Goal: Share content: Share content

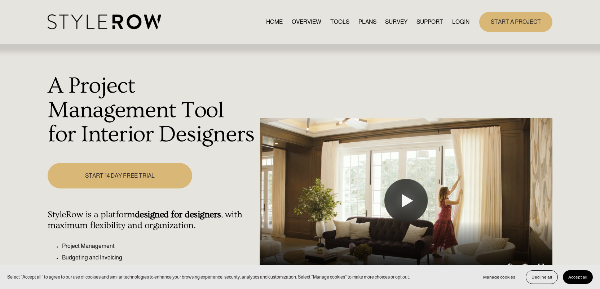
click at [463, 25] on link "LOGIN" at bounding box center [460, 22] width 17 height 10
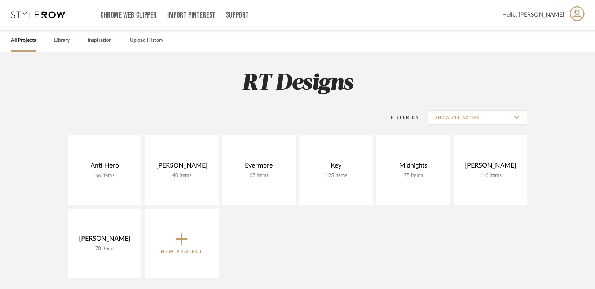
click at [31, 39] on link "All Projects" at bounding box center [23, 41] width 25 height 10
click at [25, 41] on link "All Projects" at bounding box center [23, 41] width 25 height 10
click at [545, 17] on span "Hello, Gina" at bounding box center [533, 14] width 62 height 9
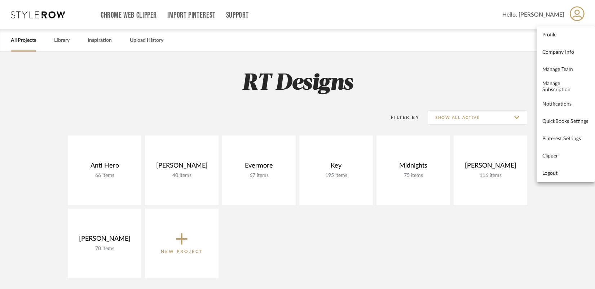
click at [435, 82] on div at bounding box center [297, 144] width 595 height 289
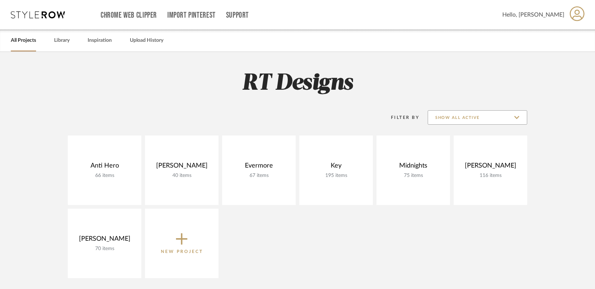
click at [463, 116] on input "Show All Active" at bounding box center [476, 117] width 99 height 14
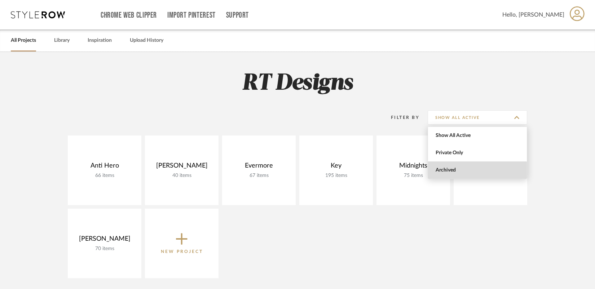
click at [453, 173] on span "Archived" at bounding box center [477, 169] width 99 height 17
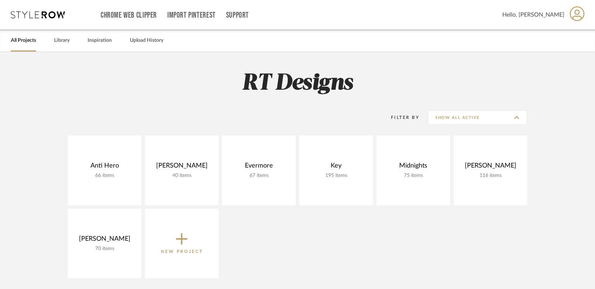
type input "Archived"
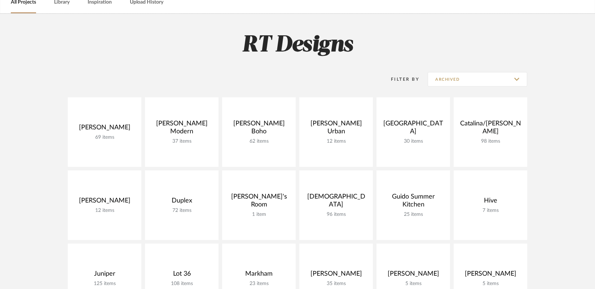
scroll to position [39, 0]
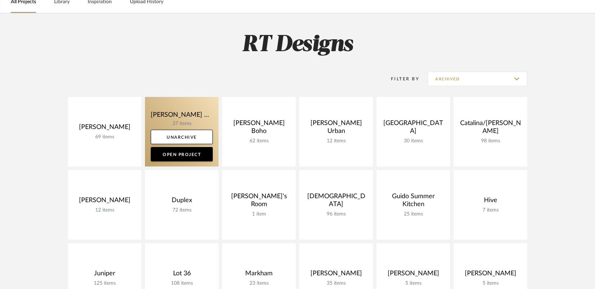
click at [181, 114] on link at bounding box center [182, 132] width 74 height 70
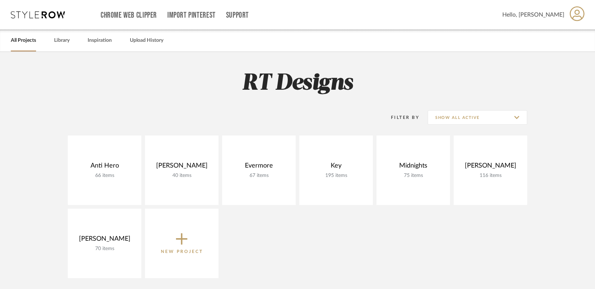
scroll to position [39, 0]
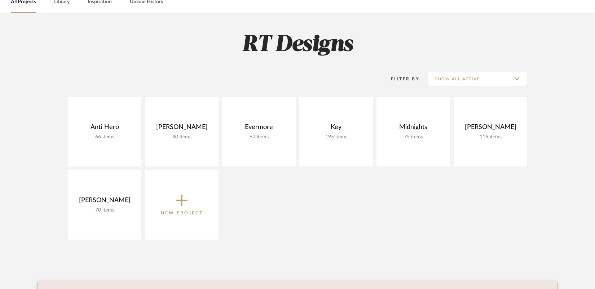
click at [456, 74] on input "Show All Active" at bounding box center [476, 79] width 99 height 14
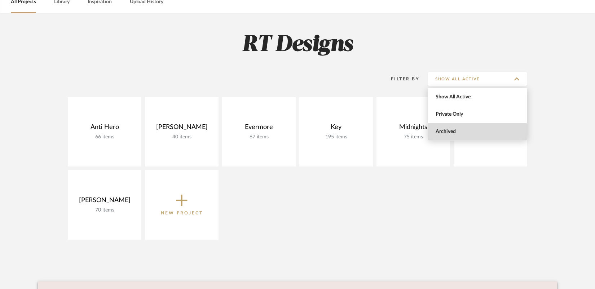
click at [451, 134] on span "Archived" at bounding box center [477, 131] width 99 height 17
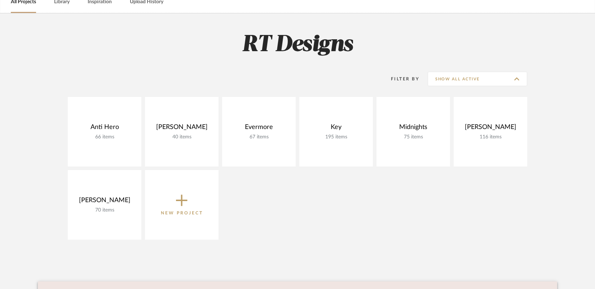
type input "Archived"
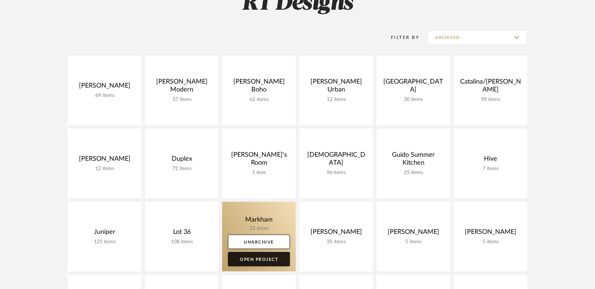
scroll to position [29, 0]
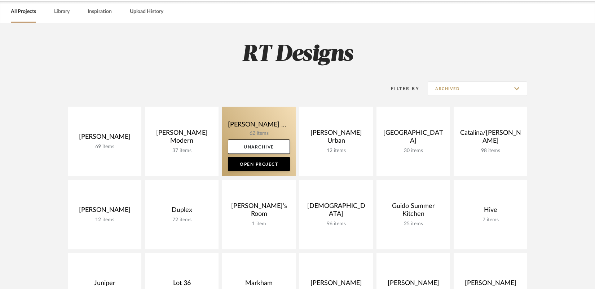
click at [260, 123] on link at bounding box center [259, 142] width 74 height 70
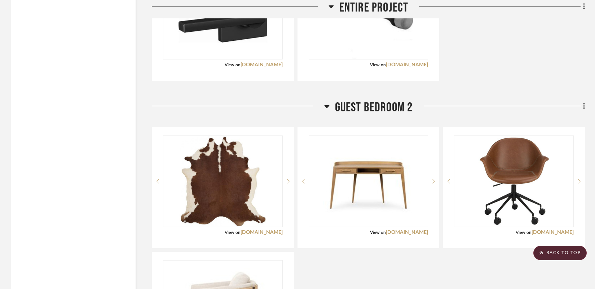
scroll to position [4250, 0]
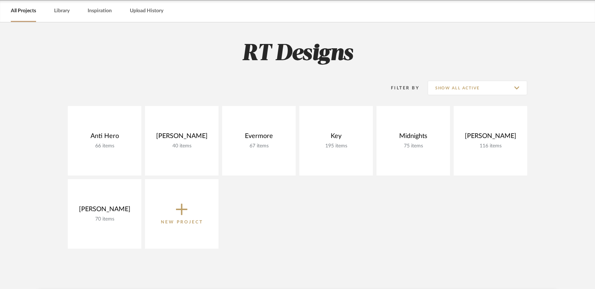
scroll to position [29, 0]
click at [483, 88] on input "Show All Active" at bounding box center [476, 88] width 99 height 14
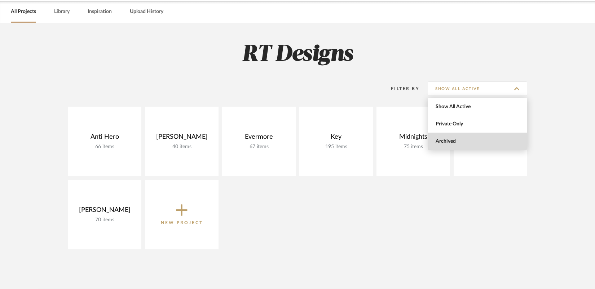
click at [460, 144] on span "Archived" at bounding box center [477, 141] width 85 height 6
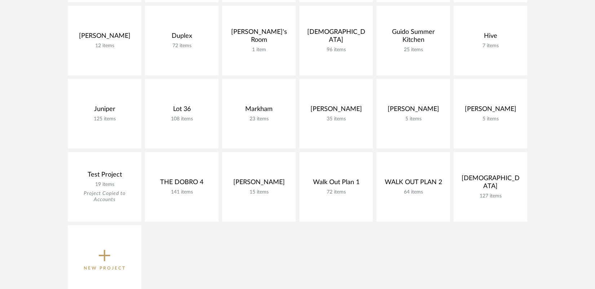
scroll to position [204, 0]
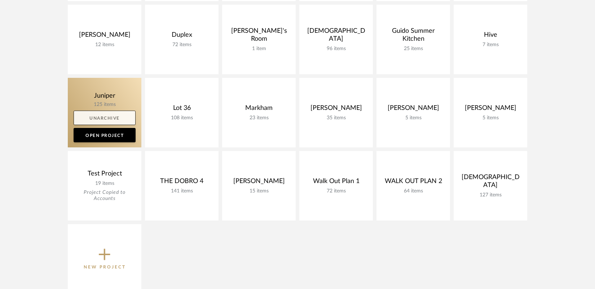
click at [113, 118] on link "Unarchive" at bounding box center [105, 118] width 62 height 14
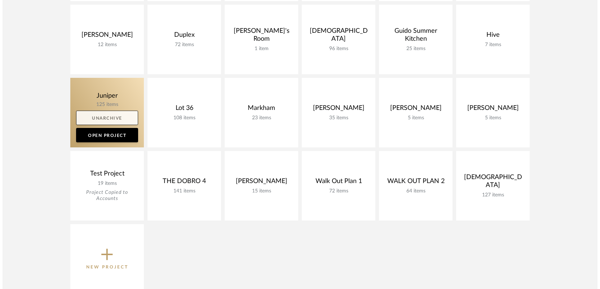
scroll to position [0, 0]
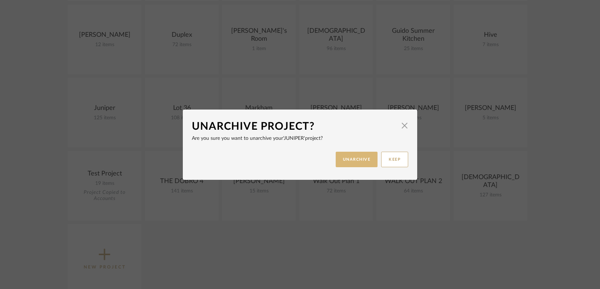
click at [356, 160] on button "UNARCHIVE" at bounding box center [356, 159] width 42 height 15
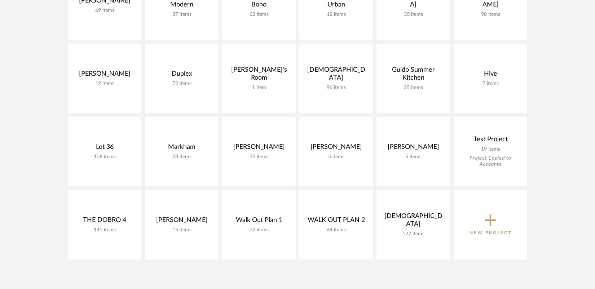
scroll to position [166, 0]
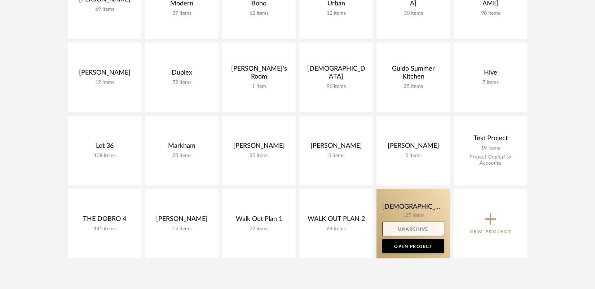
click at [410, 225] on link "Unarchive" at bounding box center [413, 229] width 62 height 14
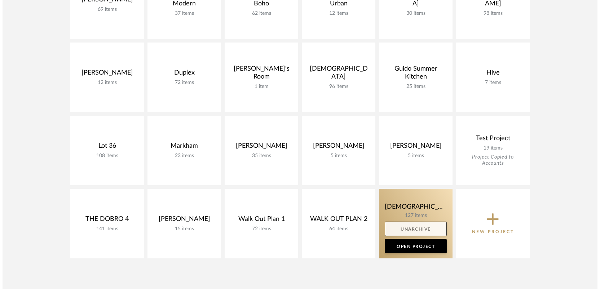
scroll to position [0, 0]
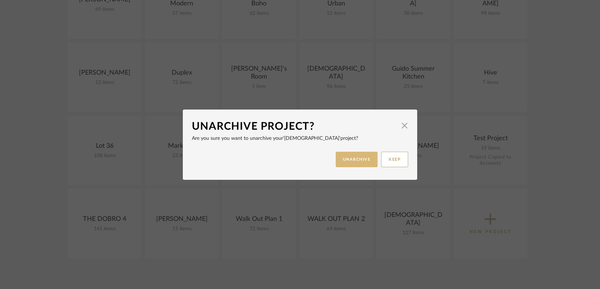
click at [356, 159] on button "UNARCHIVE" at bounding box center [356, 159] width 42 height 15
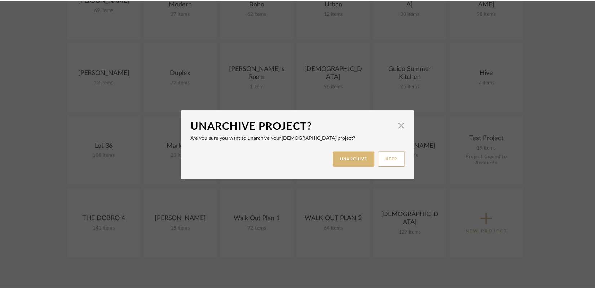
scroll to position [166, 0]
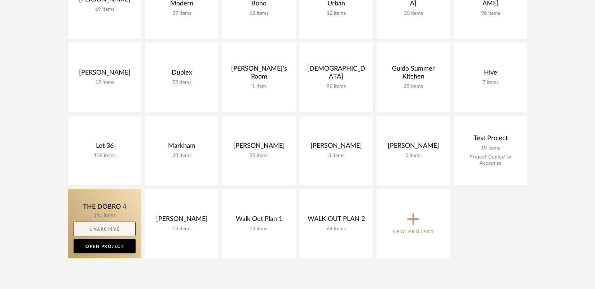
click at [101, 228] on link "Unarchive" at bounding box center [105, 229] width 62 height 14
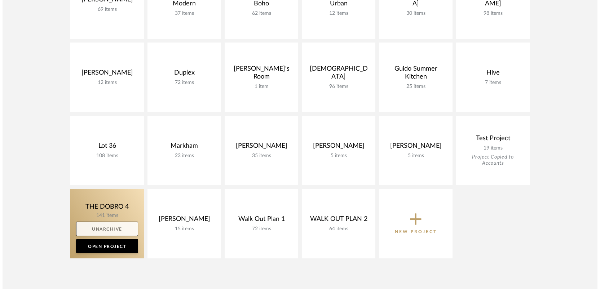
scroll to position [0, 0]
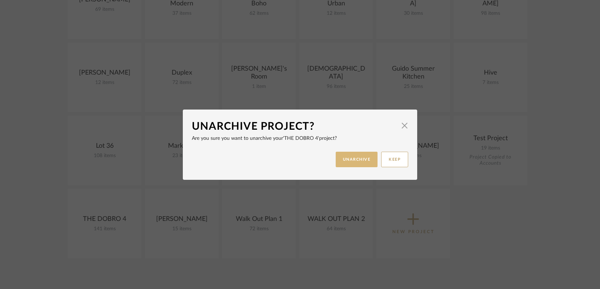
click at [352, 156] on button "UNARCHIVE" at bounding box center [356, 159] width 42 height 15
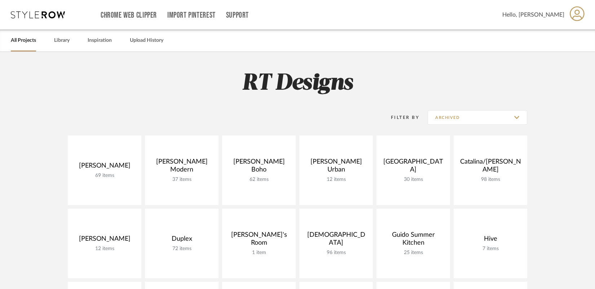
click at [21, 44] on link "All Projects" at bounding box center [23, 41] width 25 height 10
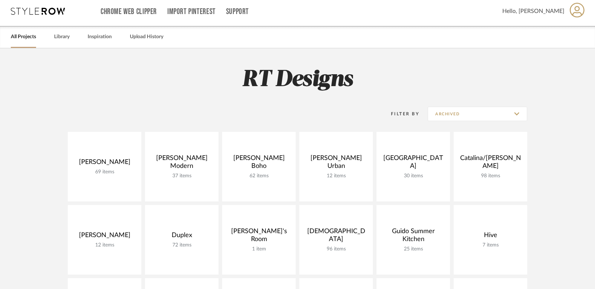
scroll to position [4, 0]
click at [464, 111] on input "Archived" at bounding box center [476, 113] width 99 height 14
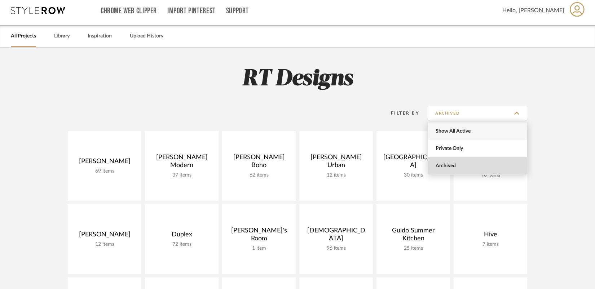
click at [448, 131] on span "Show All Active" at bounding box center [477, 131] width 85 height 6
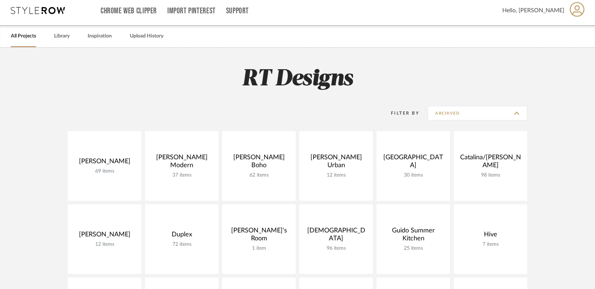
type input "Show All Active"
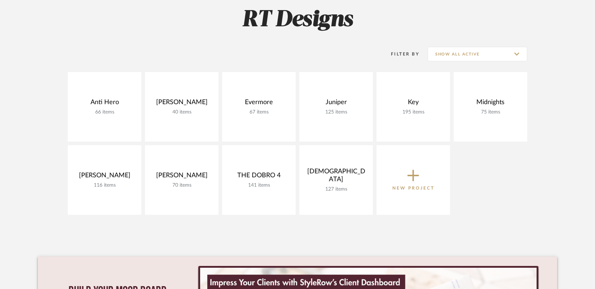
scroll to position [64, 0]
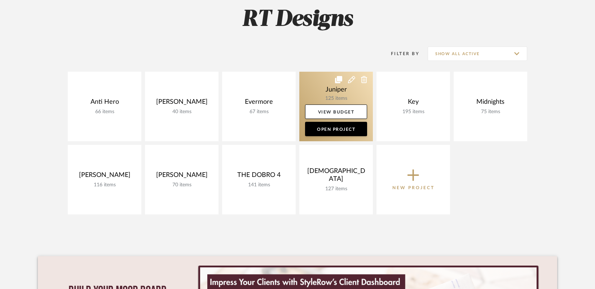
click at [317, 91] on link at bounding box center [336, 107] width 74 height 70
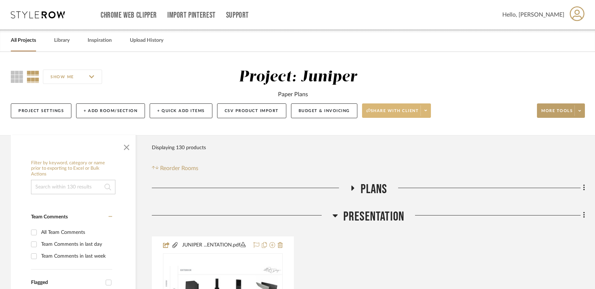
click at [427, 111] on icon at bounding box center [425, 110] width 3 height 1
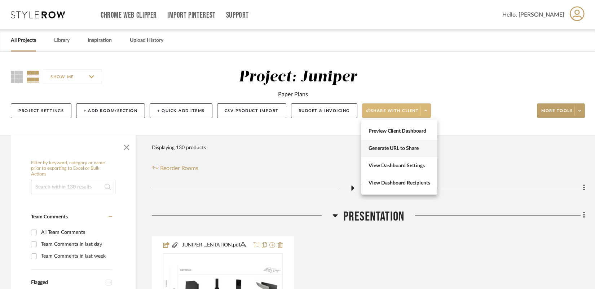
click at [408, 152] on button "Generate URL to Share" at bounding box center [399, 148] width 76 height 17
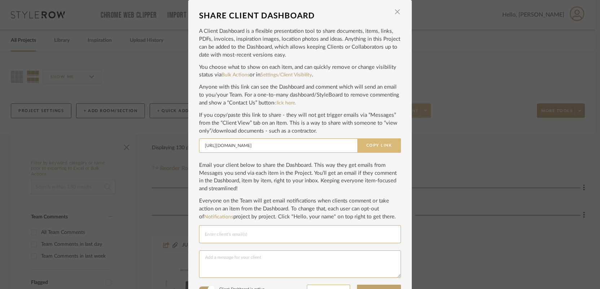
click at [372, 144] on button "Copy Link" at bounding box center [379, 145] width 44 height 14
click at [76, 50] on div "SHARE CLIENT DASHBOARD × A Client Dashboard is a flexible presentation tool to …" at bounding box center [300, 144] width 600 height 289
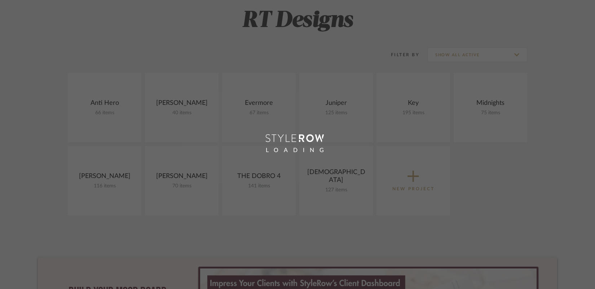
scroll to position [64, 0]
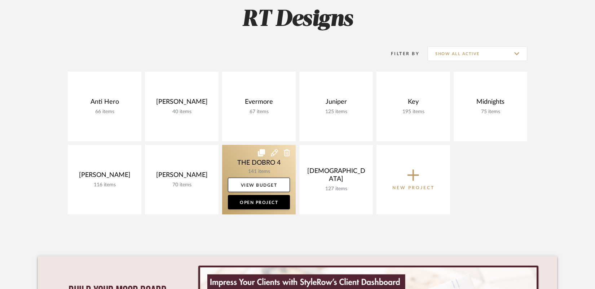
click at [253, 162] on link at bounding box center [259, 180] width 74 height 70
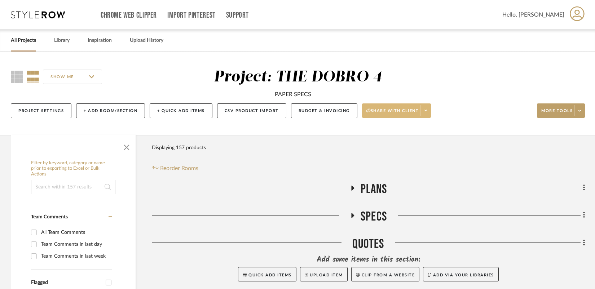
click at [426, 112] on icon at bounding box center [425, 110] width 3 height 4
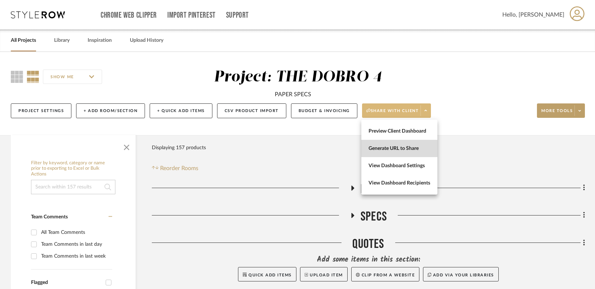
click at [405, 151] on span "Generate URL to Share" at bounding box center [399, 149] width 62 height 6
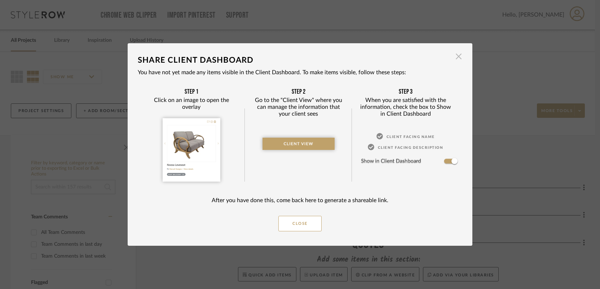
click at [455, 58] on span "button" at bounding box center [458, 56] width 14 height 14
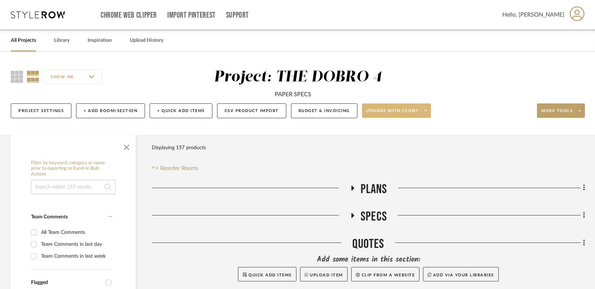
click at [423, 112] on span at bounding box center [425, 110] width 10 height 11
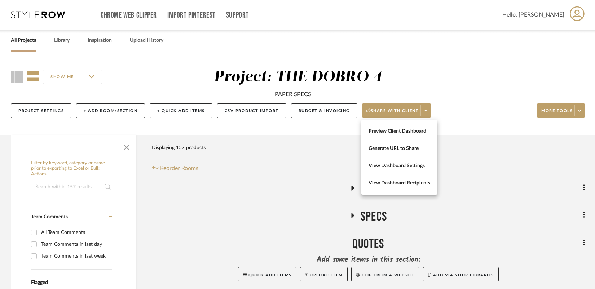
click at [454, 93] on div at bounding box center [297, 144] width 595 height 289
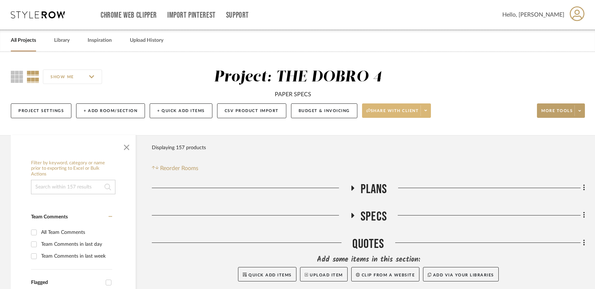
click at [424, 112] on span at bounding box center [425, 110] width 10 height 11
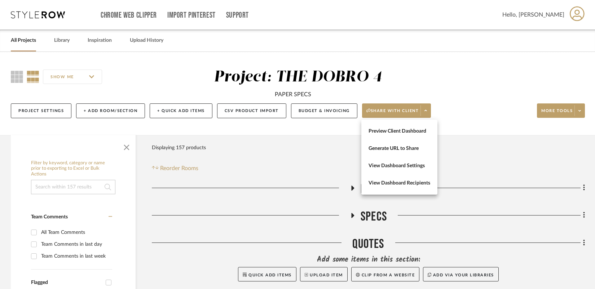
click at [463, 86] on div at bounding box center [297, 144] width 595 height 289
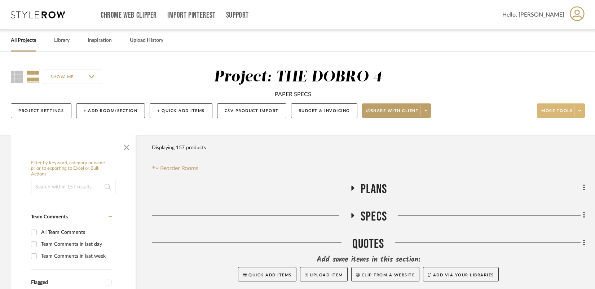
click at [581, 114] on span at bounding box center [579, 110] width 10 height 11
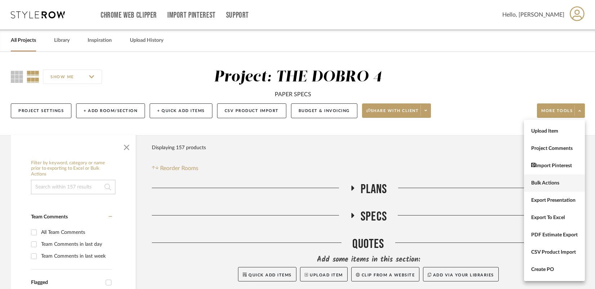
click at [544, 187] on button "Bulk Actions" at bounding box center [554, 182] width 61 height 17
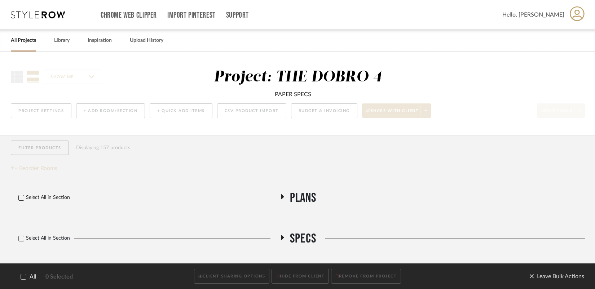
click at [19, 199] on icon at bounding box center [21, 197] width 5 height 5
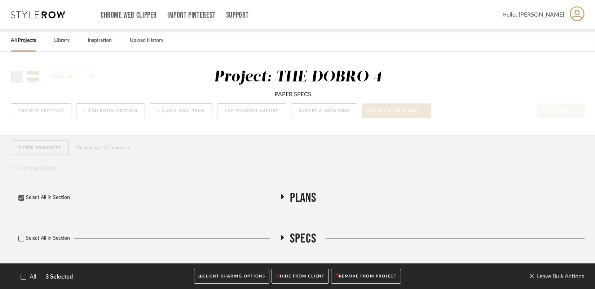
click at [21, 236] on icon at bounding box center [21, 238] width 5 height 5
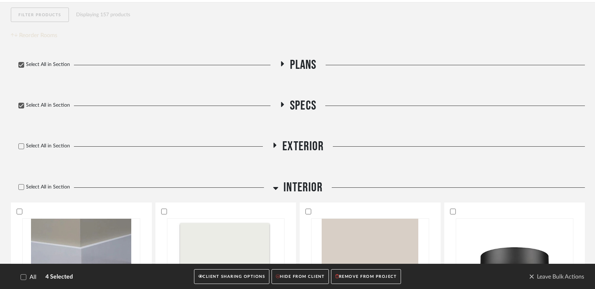
scroll to position [146, 0]
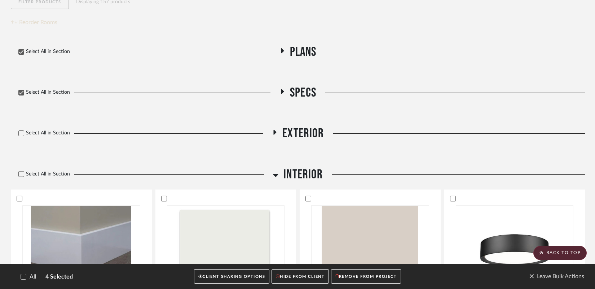
click at [22, 138] on div "Select All in Section" at bounding box center [139, 133] width 257 height 15
click at [22, 135] on icon at bounding box center [21, 133] width 5 height 5
click at [22, 173] on icon at bounding box center [21, 174] width 5 height 5
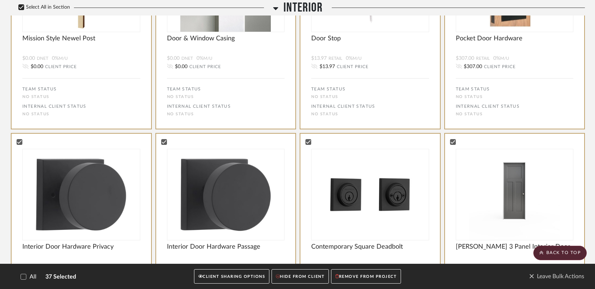
scroll to position [1120, 0]
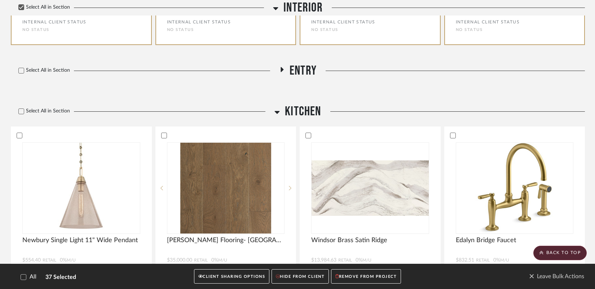
click at [278, 11] on icon at bounding box center [275, 8] width 5 height 9
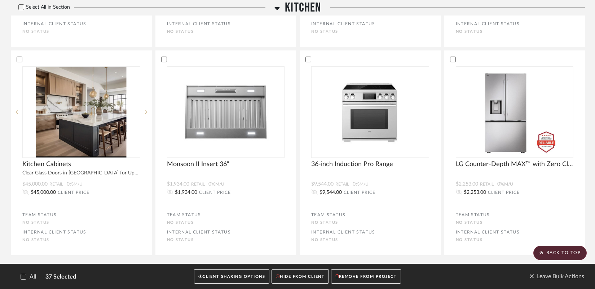
scroll to position [782, 0]
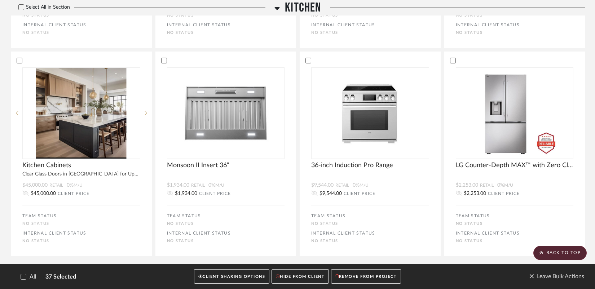
click at [275, 10] on icon at bounding box center [276, 8] width 5 height 9
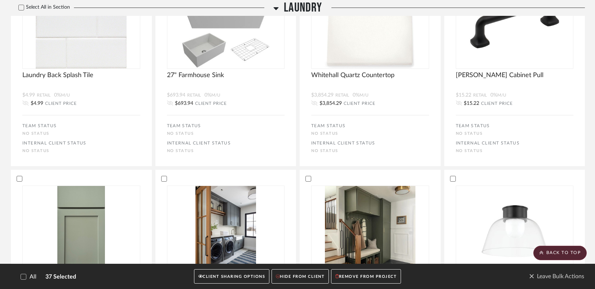
click at [275, 9] on icon at bounding box center [275, 8] width 5 height 3
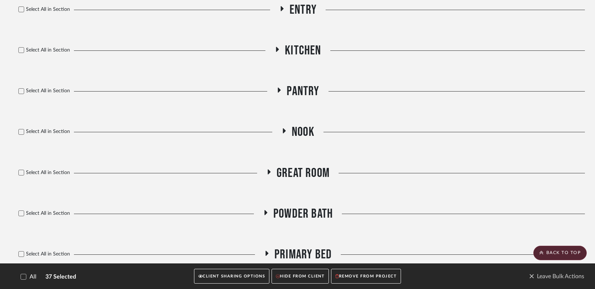
scroll to position [373, 0]
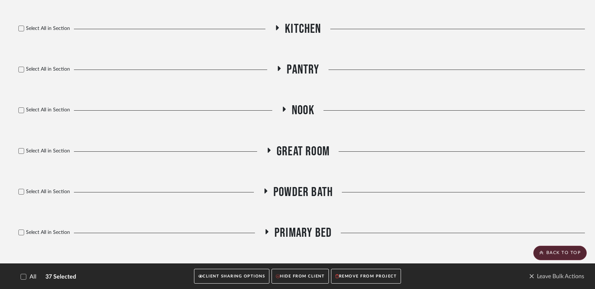
click at [21, 275] on icon at bounding box center [23, 276] width 5 height 5
click at [248, 278] on button "CLIENT SHARING OPTIONS" at bounding box center [231, 276] width 75 height 15
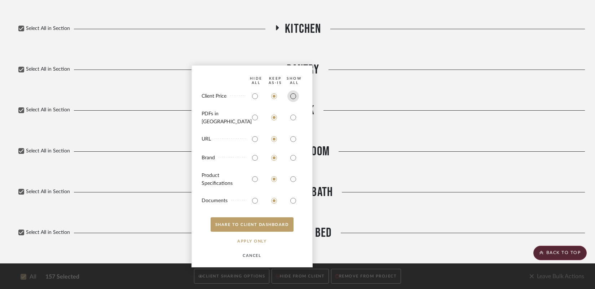
click at [293, 98] on input "radio" at bounding box center [293, 96] width 12 height 12
radio input "true"
click at [292, 116] on input "radio" at bounding box center [293, 118] width 12 height 12
radio input "true"
click at [292, 138] on input "radio" at bounding box center [293, 139] width 12 height 12
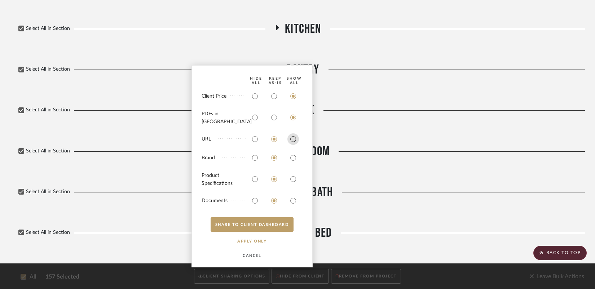
radio input "true"
click at [293, 153] on input "radio" at bounding box center [293, 158] width 12 height 12
radio input "true"
click at [295, 180] on input "radio" at bounding box center [293, 179] width 12 height 12
radio input "true"
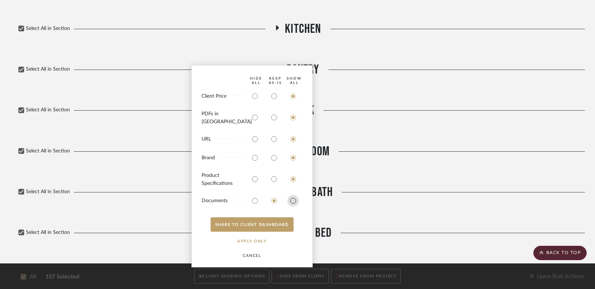
click at [291, 203] on input "radio" at bounding box center [293, 201] width 12 height 12
radio input "true"
click at [251, 228] on button "SHARE TO CLIENT Dashboard" at bounding box center [251, 224] width 83 height 14
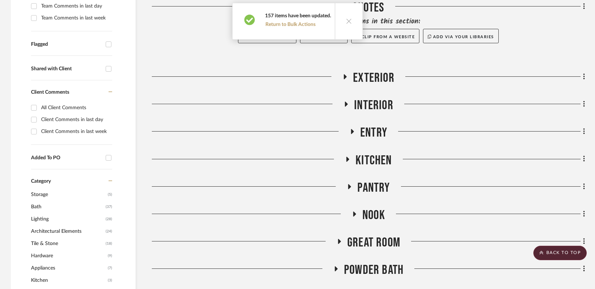
scroll to position [0, 0]
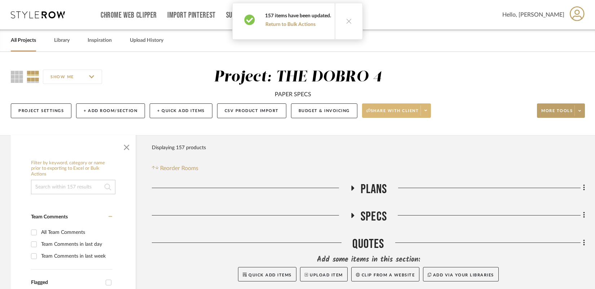
click at [426, 114] on span at bounding box center [425, 110] width 10 height 11
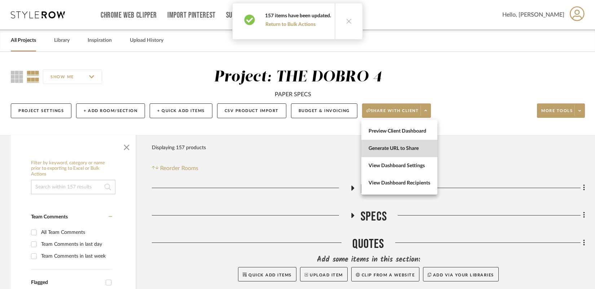
click at [405, 148] on span "Generate URL to Share" at bounding box center [399, 149] width 62 height 6
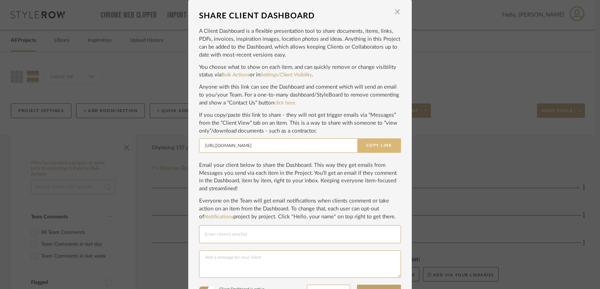
click at [378, 147] on button "Copy Link" at bounding box center [379, 145] width 44 height 14
click at [394, 13] on span "button" at bounding box center [397, 12] width 14 height 14
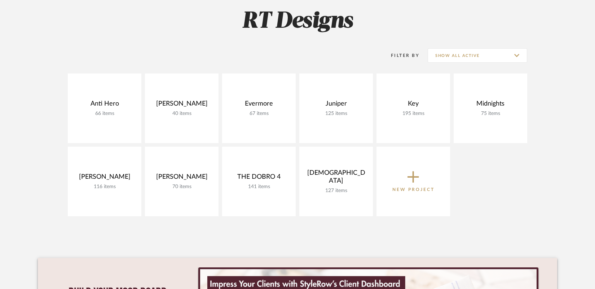
scroll to position [64, 0]
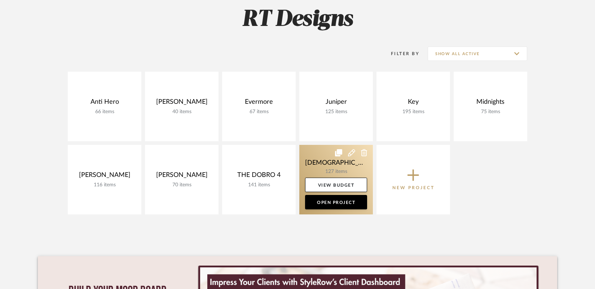
click at [324, 165] on link at bounding box center [336, 180] width 74 height 70
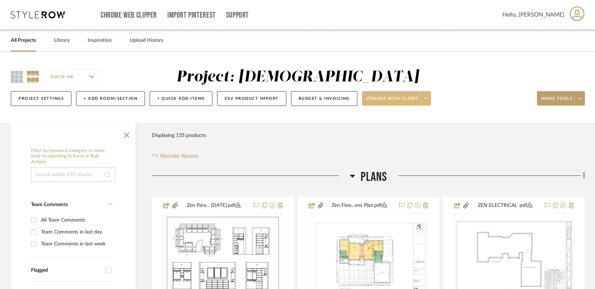
click at [428, 101] on span at bounding box center [425, 98] width 10 height 11
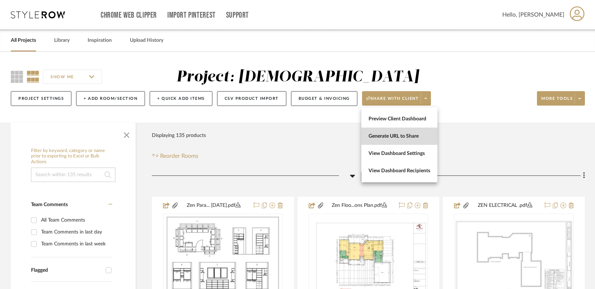
click at [409, 139] on button "Generate URL to Share" at bounding box center [399, 136] width 76 height 17
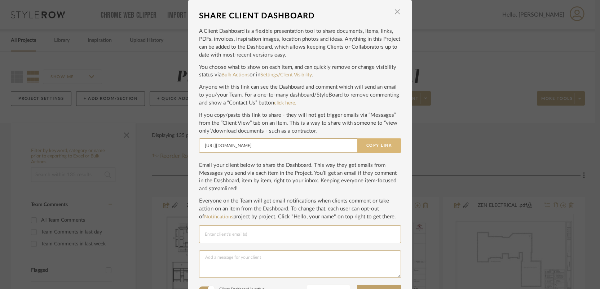
click at [387, 148] on button "Copy Link" at bounding box center [379, 145] width 44 height 14
